Goal: Task Accomplishment & Management: Complete application form

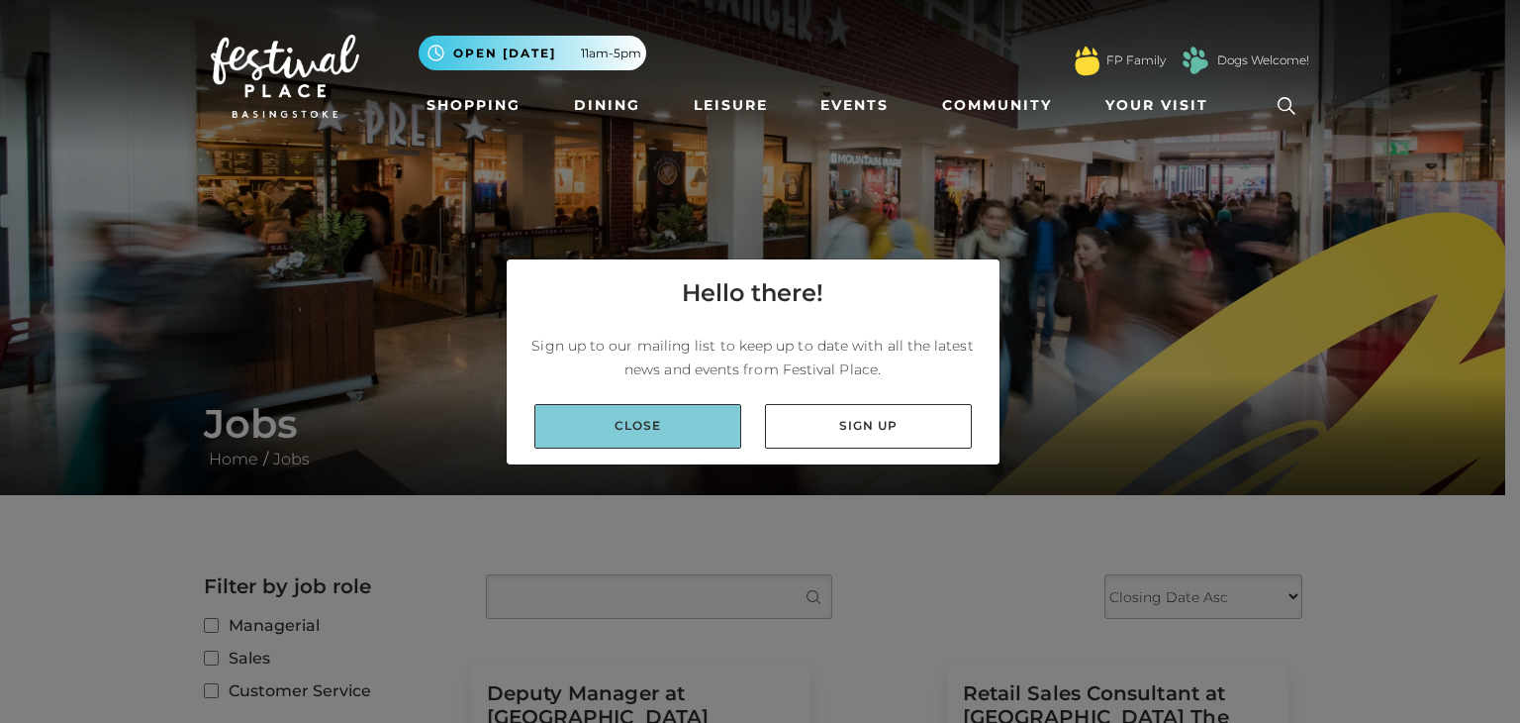
click at [727, 409] on link "Close" at bounding box center [638, 426] width 207 height 45
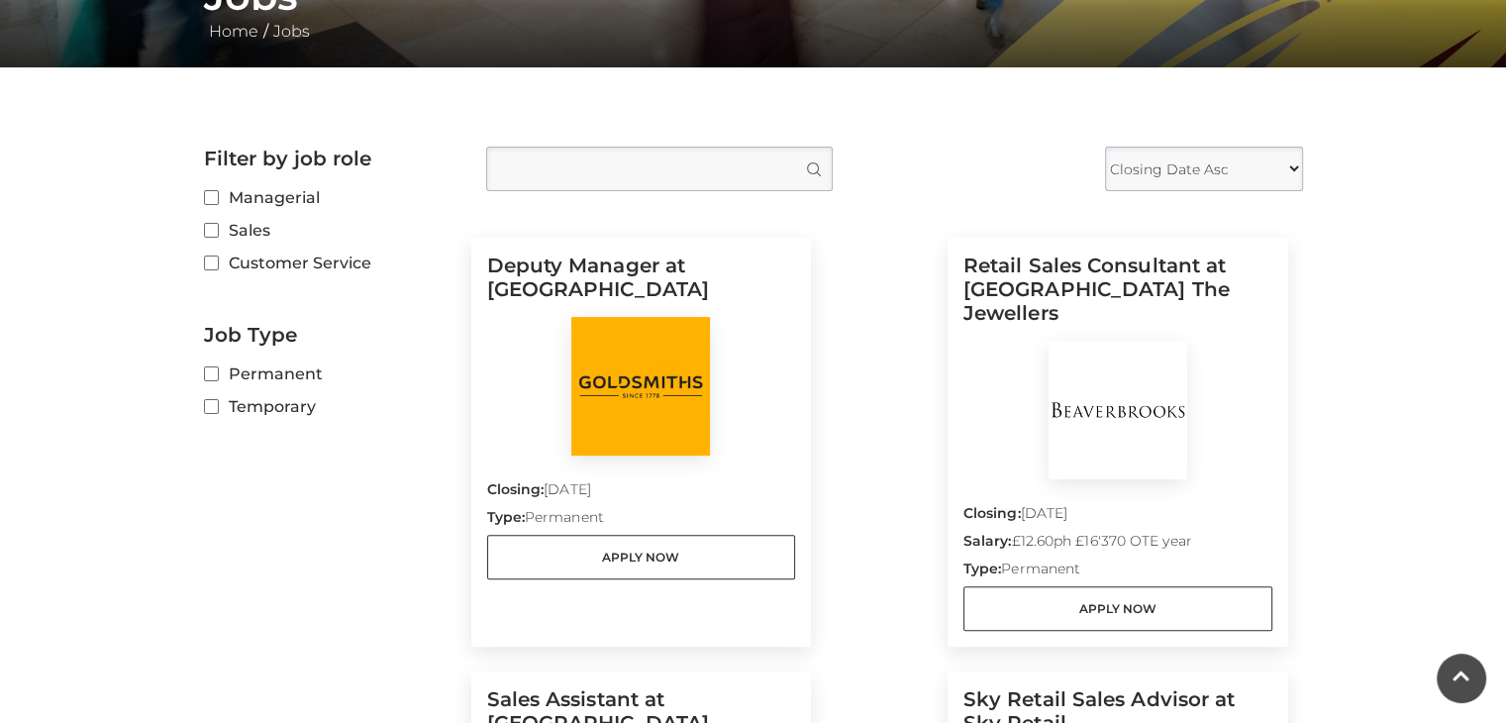
scroll to position [428, 0]
click at [214, 262] on input "Customer Service" at bounding box center [210, 263] width 13 height 13
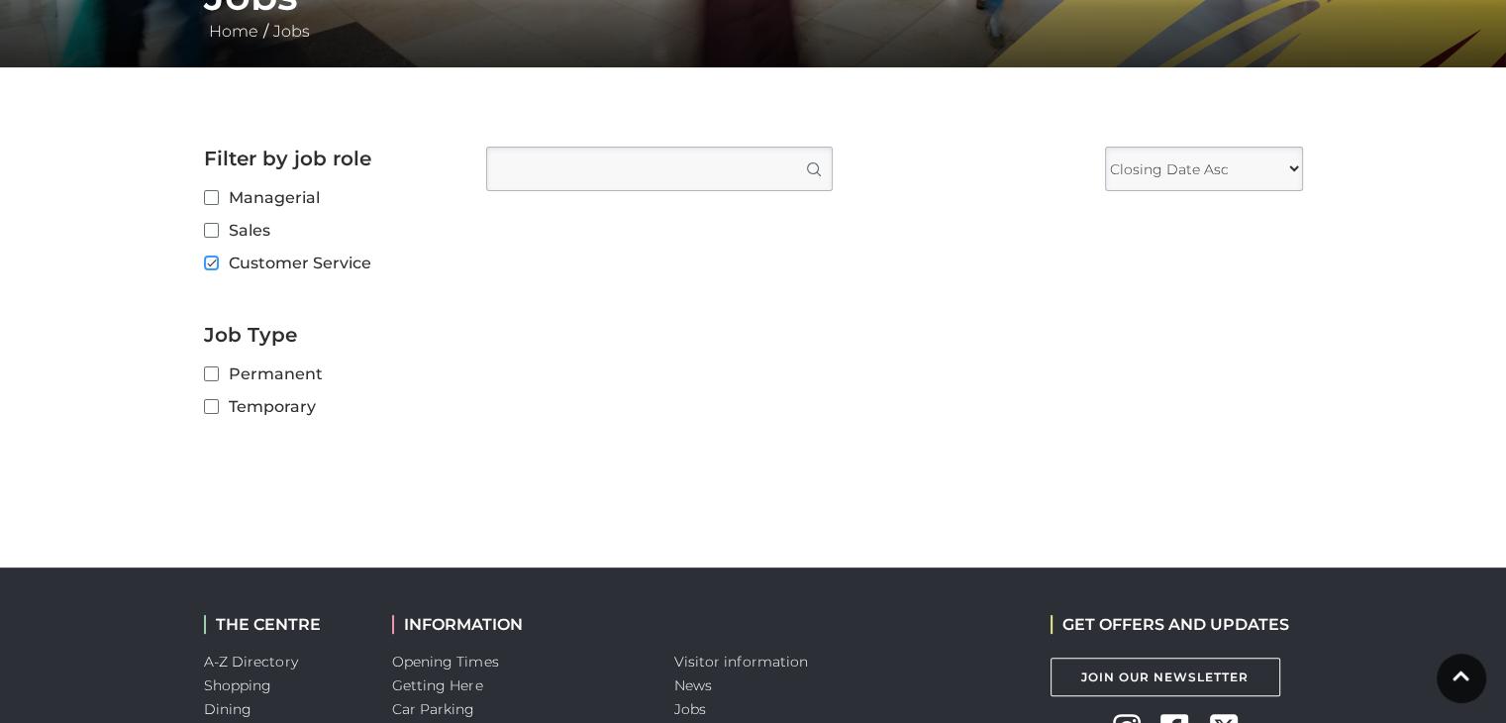
click at [214, 262] on input "Customer Service" at bounding box center [210, 263] width 13 height 13
checkbox input "false"
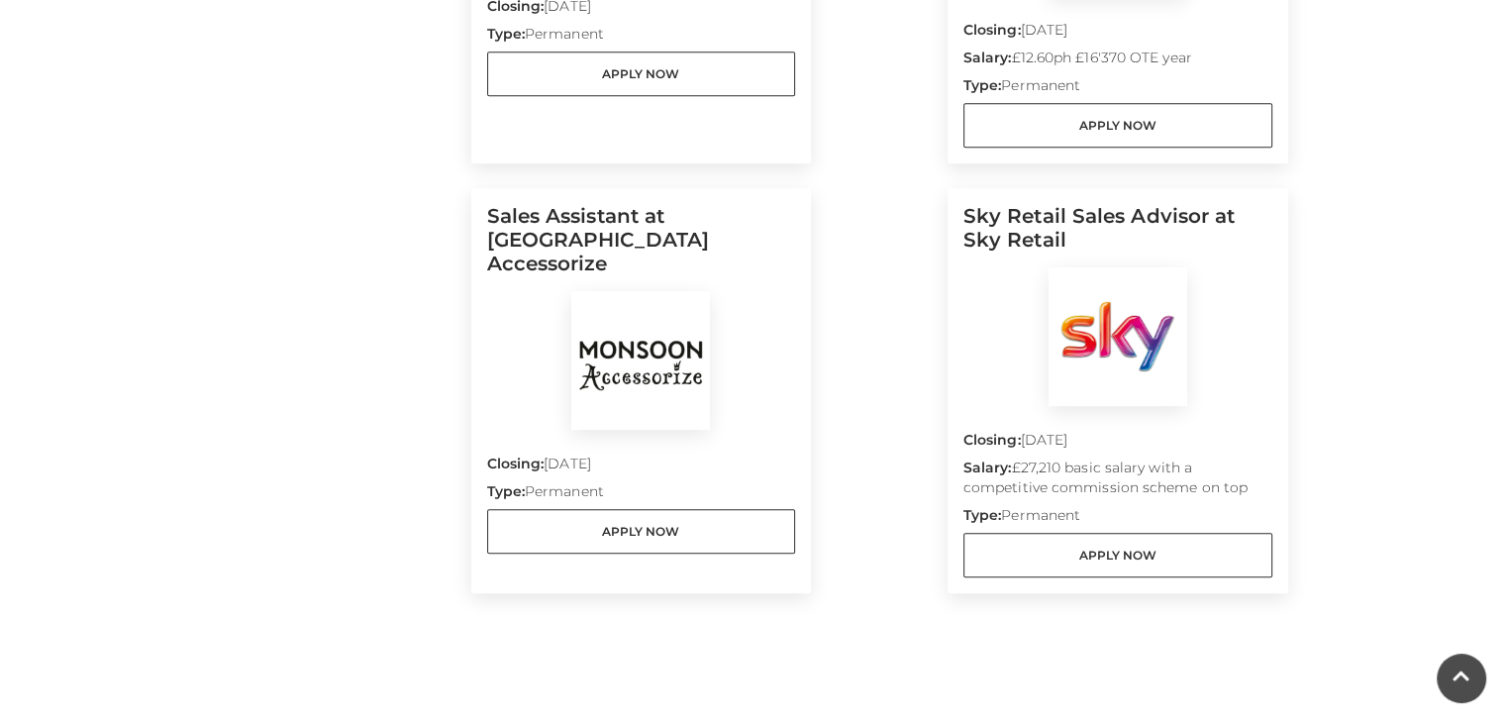
scroll to position [911, 0]
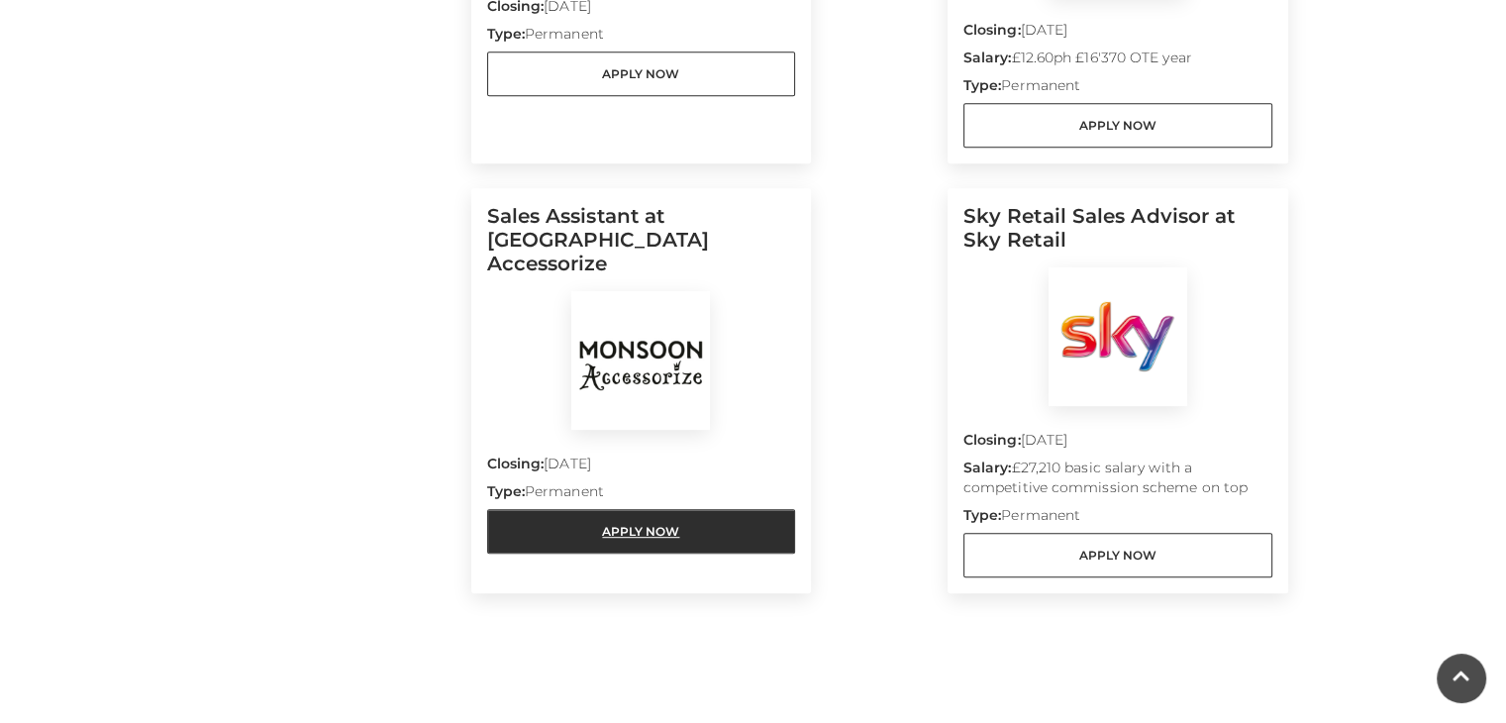
click at [654, 509] on link "Apply Now" at bounding box center [641, 531] width 309 height 45
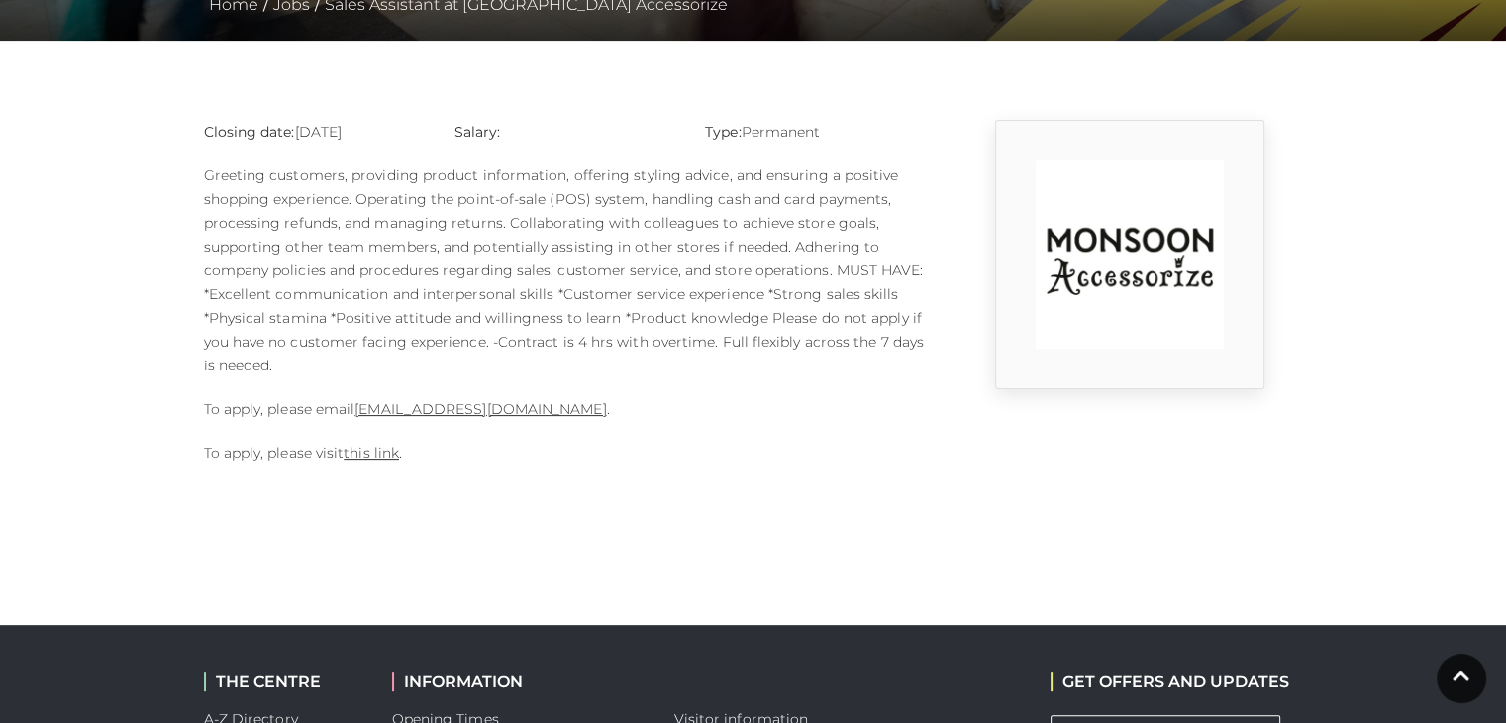
scroll to position [455, 0]
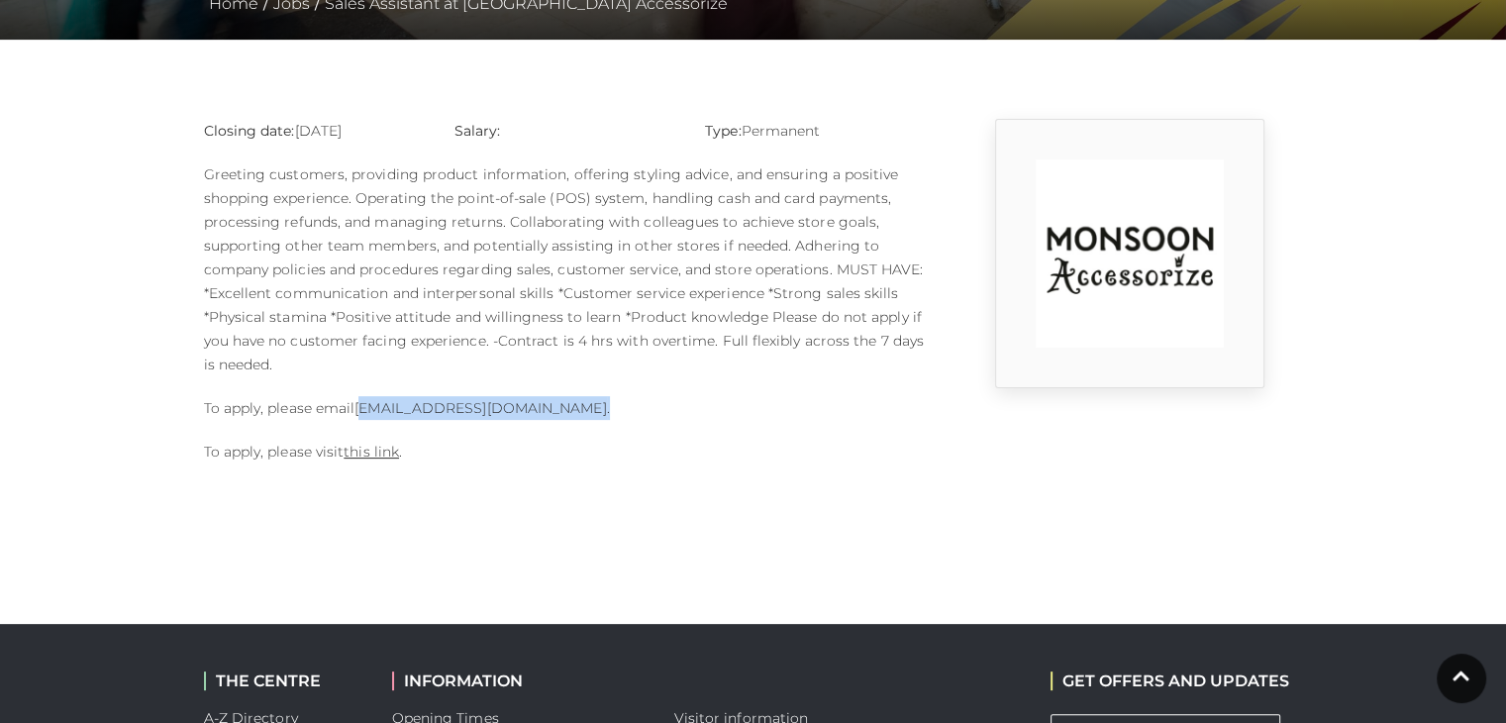
drag, startPoint x: 641, startPoint y: 403, endPoint x: 364, endPoint y: 406, distance: 277.2
click at [364, 406] on p "To apply, please email [EMAIL_ADDRESS][DOMAIN_NAME] ." at bounding box center [565, 408] width 723 height 24
click at [385, 456] on link "this link" at bounding box center [370, 451] width 55 height 18
